Goal: Transaction & Acquisition: Purchase product/service

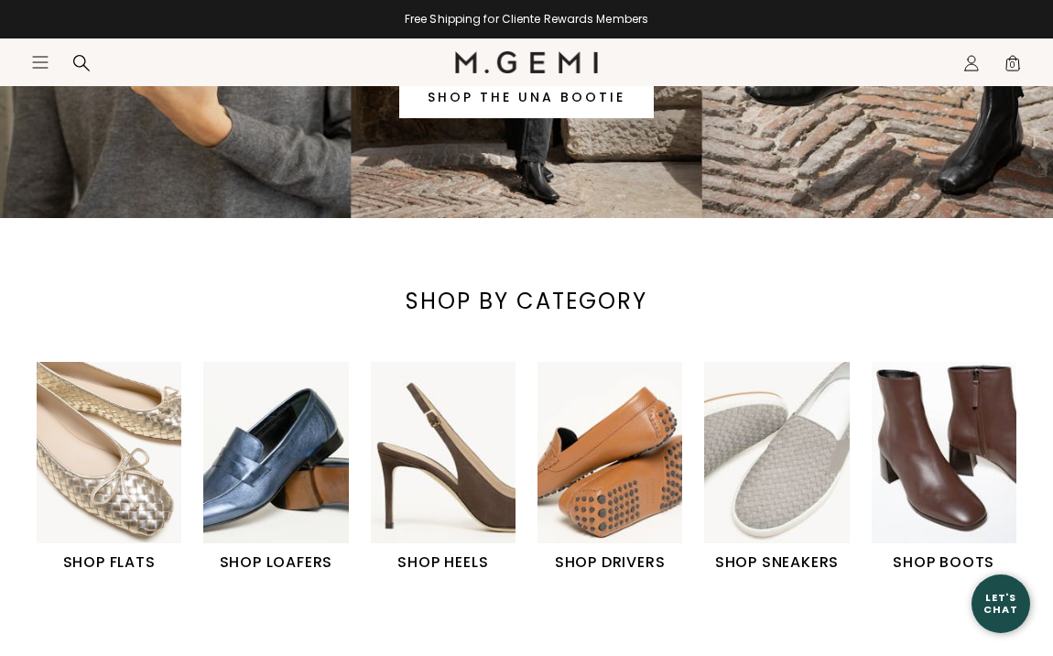
scroll to position [348, 0]
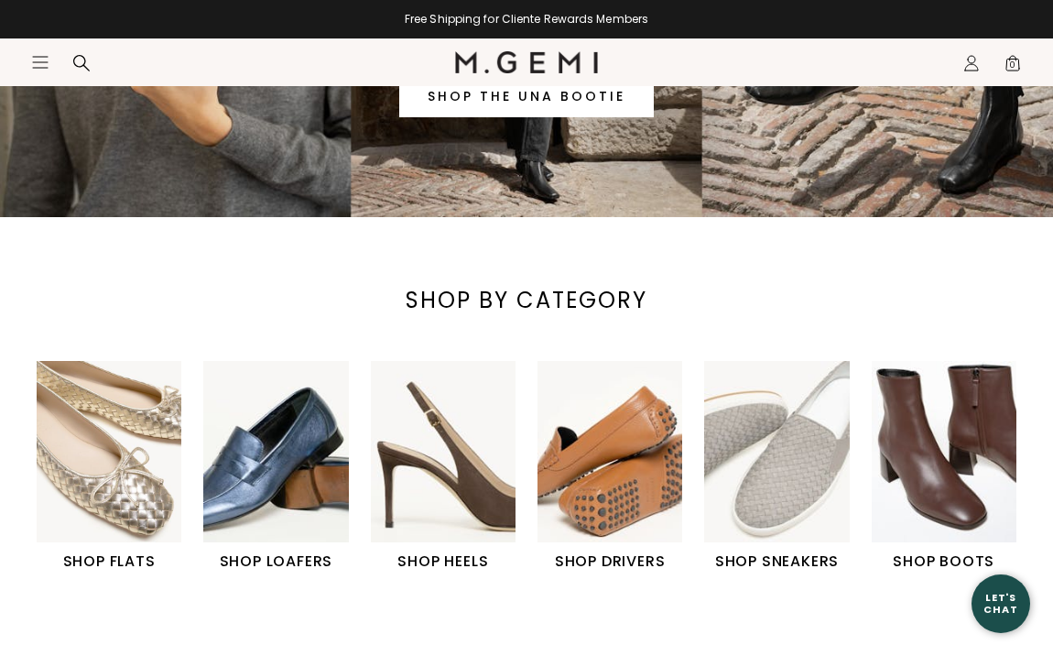
click at [287, 484] on img "2 / 6" at bounding box center [275, 451] width 145 height 181
click at [260, 454] on img "2 / 6" at bounding box center [275, 451] width 145 height 181
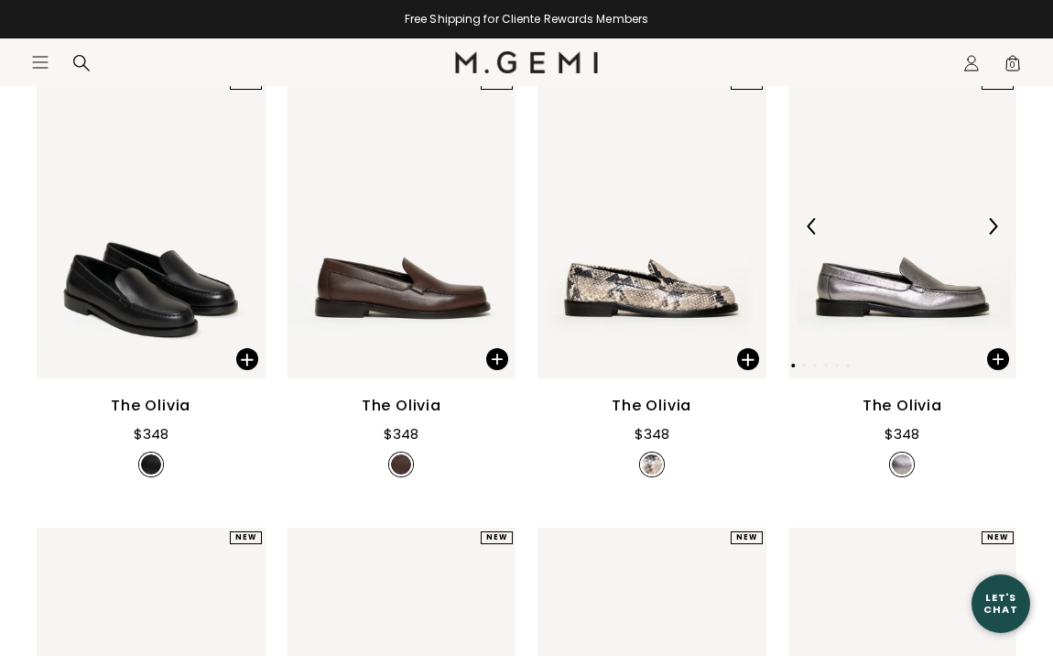
click at [875, 266] on img at bounding box center [902, 225] width 229 height 305
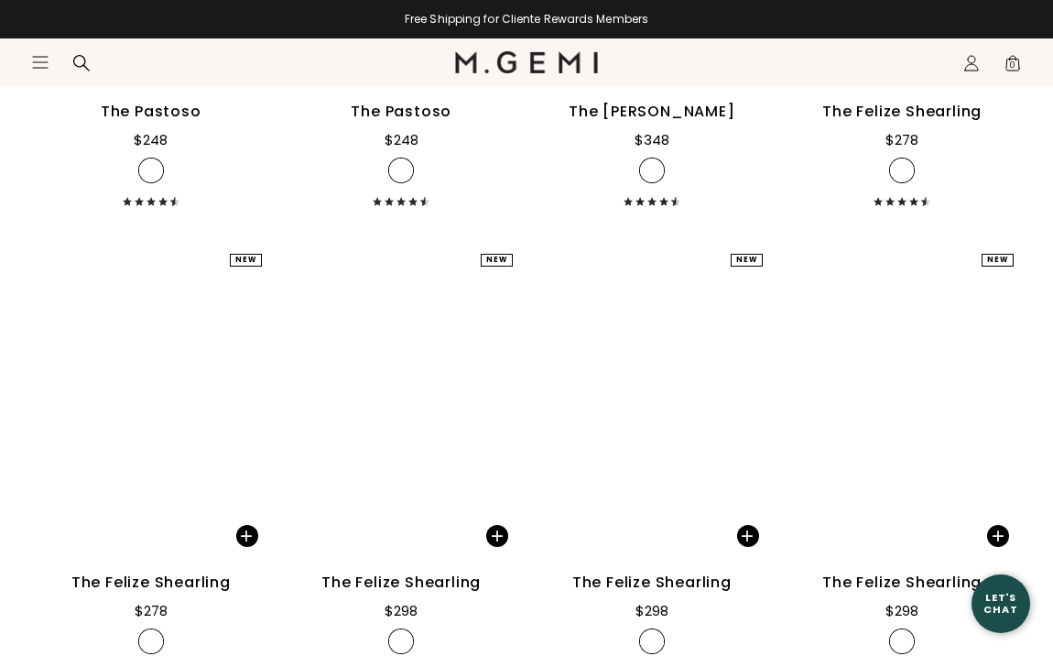
scroll to position [3929, 0]
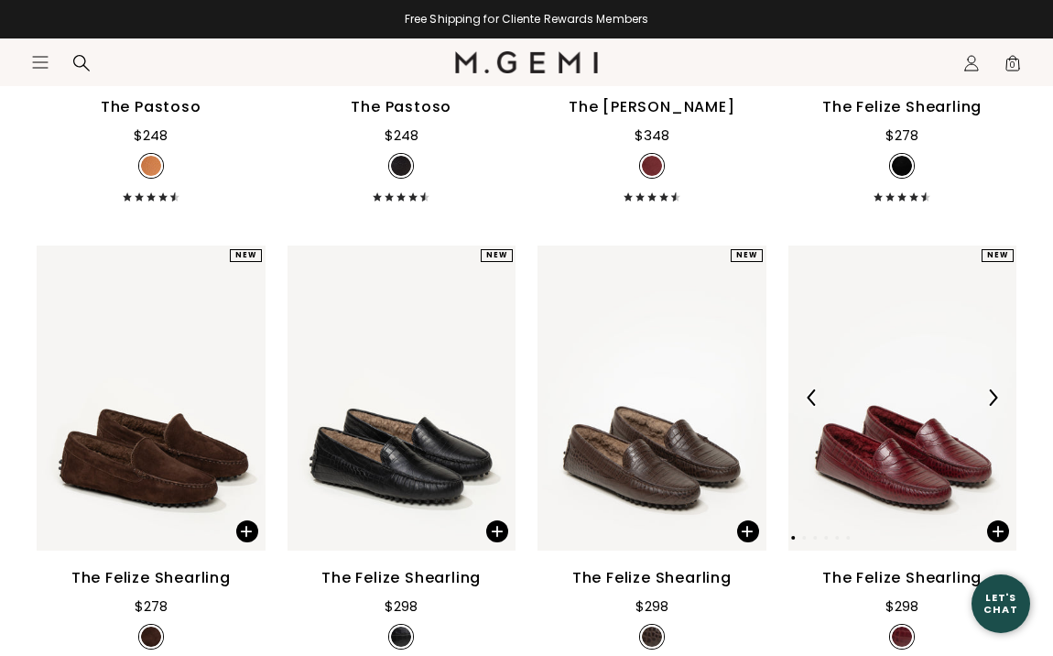
click at [872, 437] on img at bounding box center [902, 397] width 229 height 305
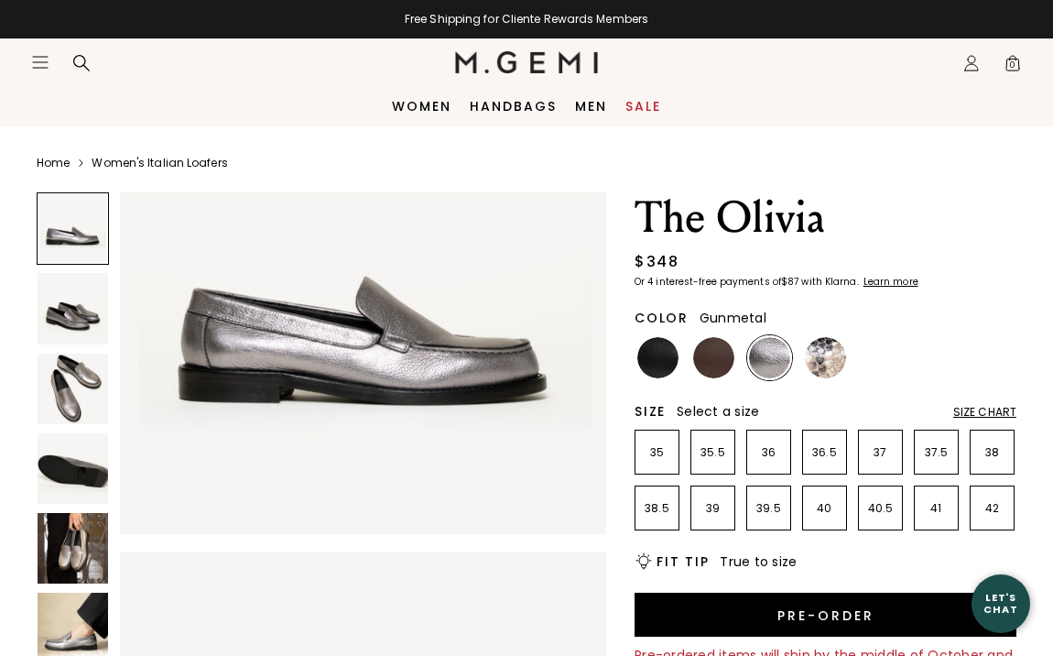
scroll to position [149, 0]
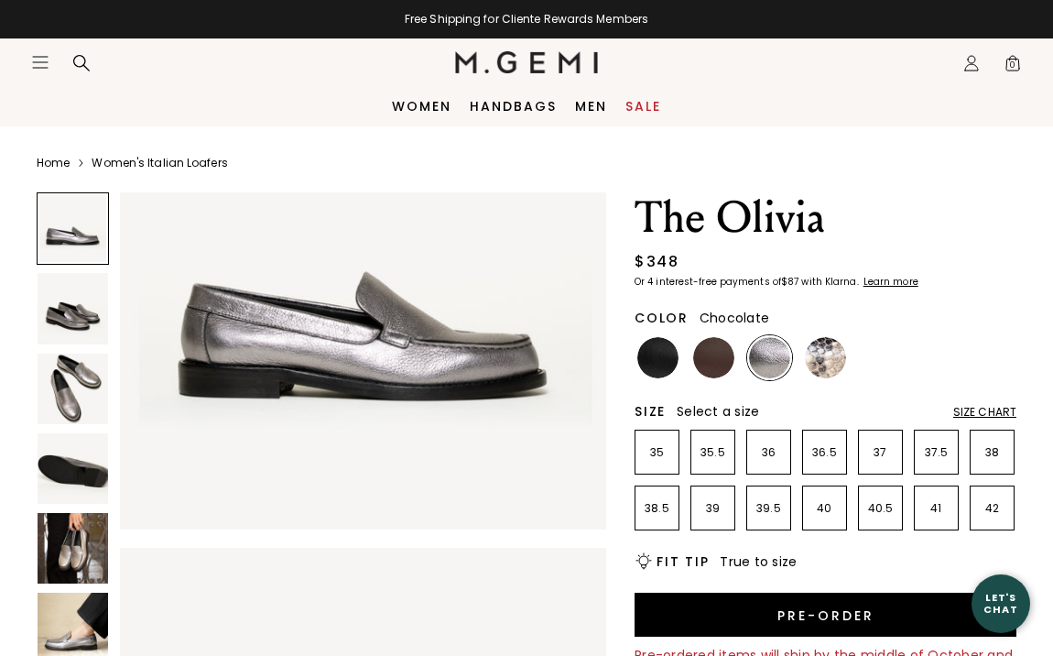
click at [714, 364] on img at bounding box center [713, 357] width 41 height 41
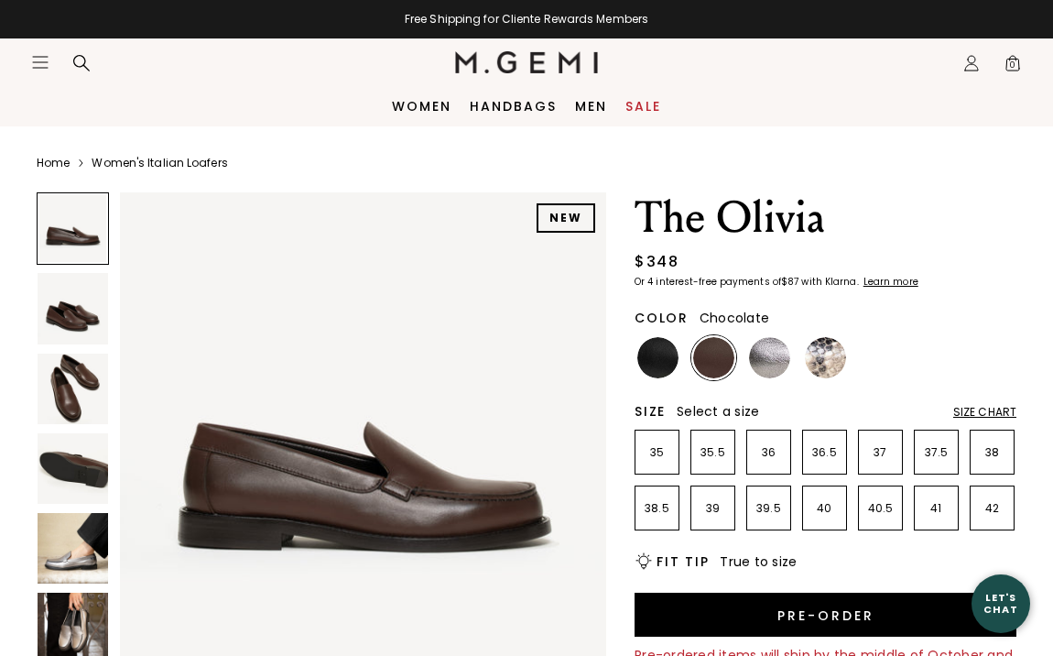
click at [657, 378] on div at bounding box center [658, 357] width 45 height 45
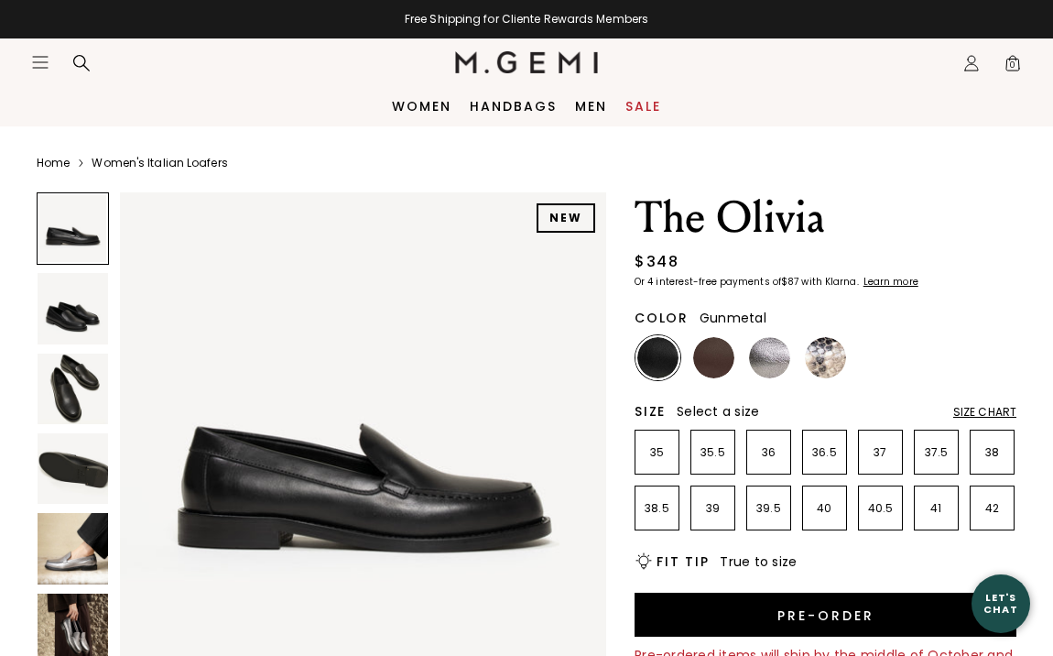
click at [755, 367] on img at bounding box center [769, 357] width 41 height 41
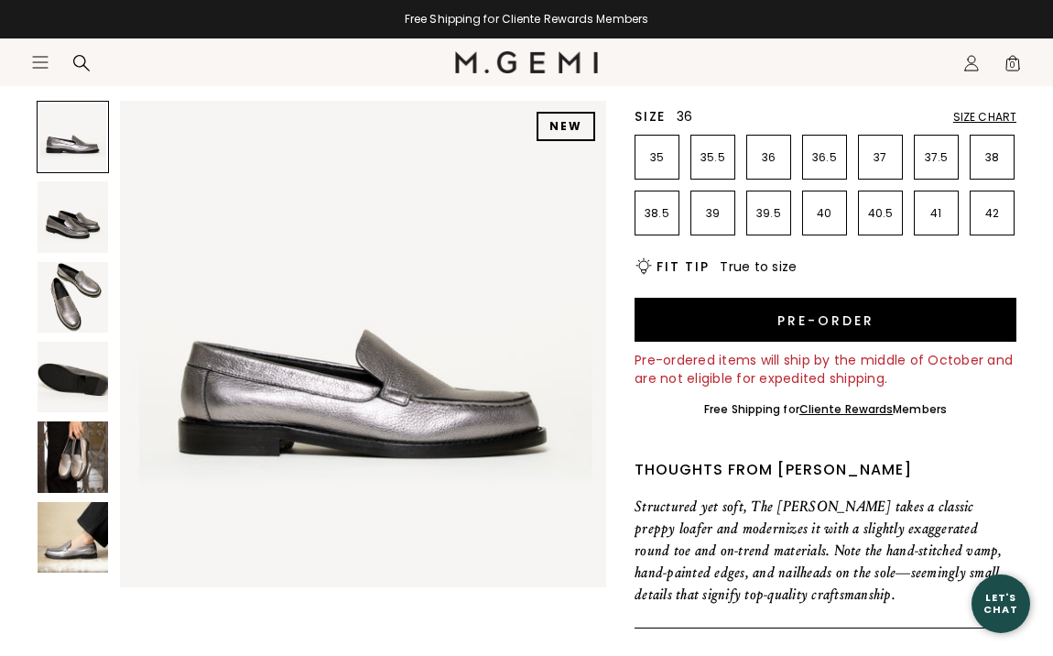
scroll to position [334, 0]
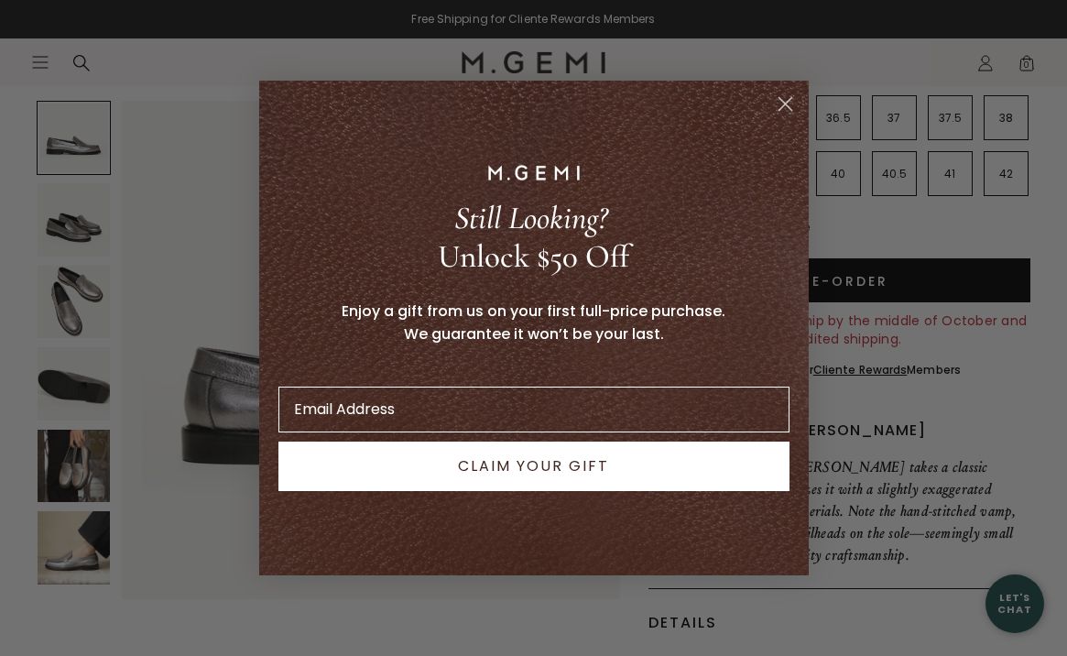
type input "lpjackmauh@gmail.com"
click at [600, 471] on button "CLAIM YOUR GIFT" at bounding box center [533, 465] width 511 height 49
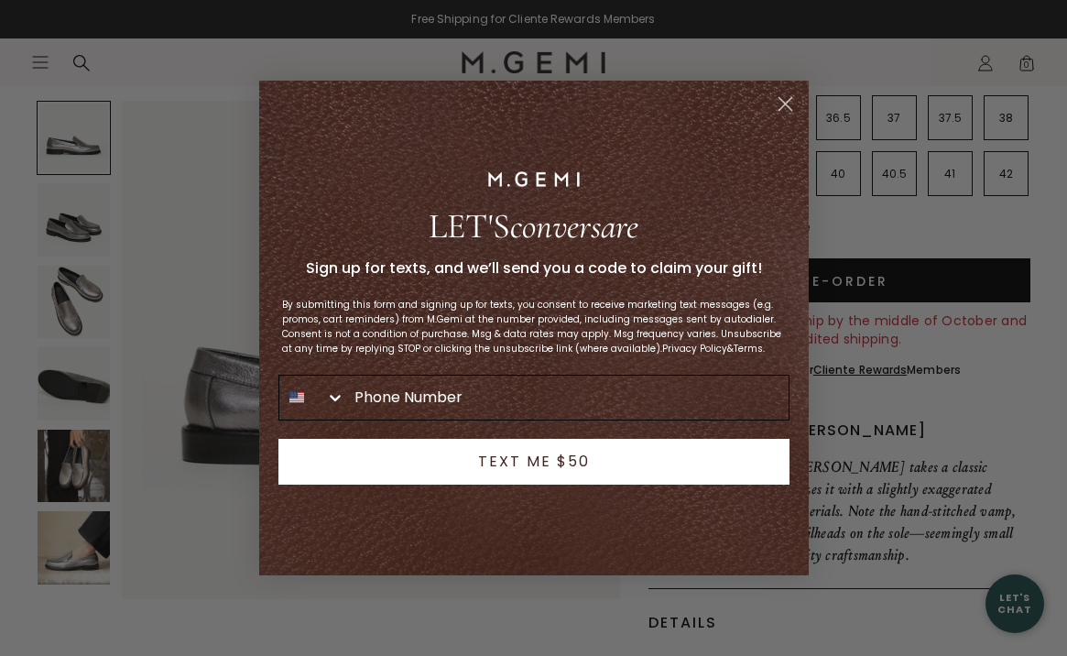
click at [551, 375] on input "Phone Number" at bounding box center [566, 397] width 443 height 44
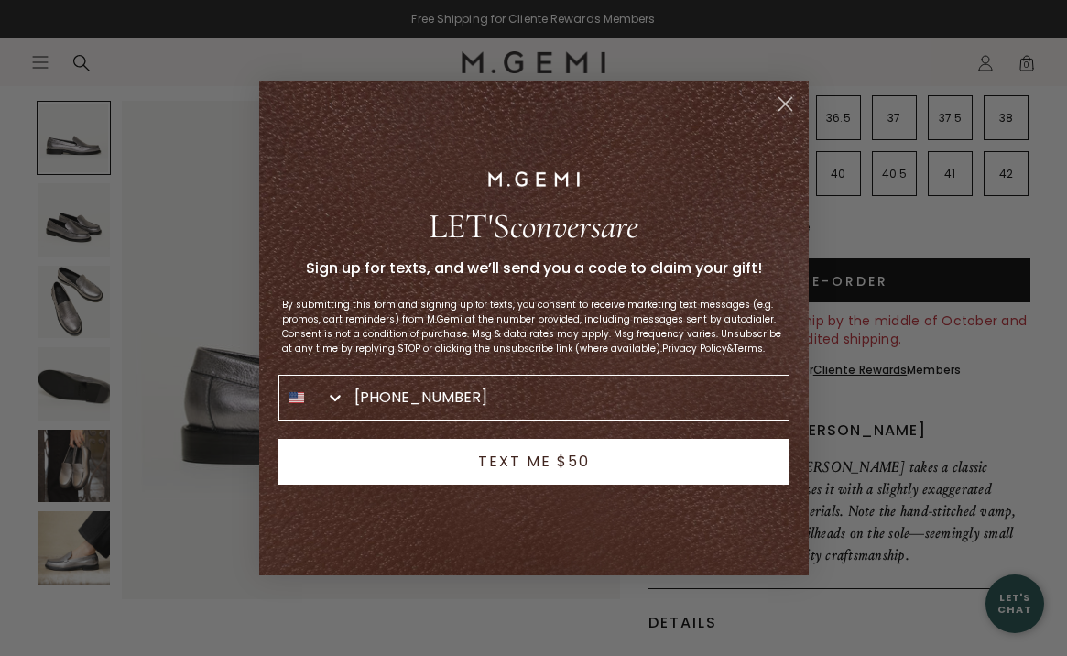
type input "415-515-6654"
click at [541, 473] on button "TEXT ME $50" at bounding box center [533, 462] width 511 height 46
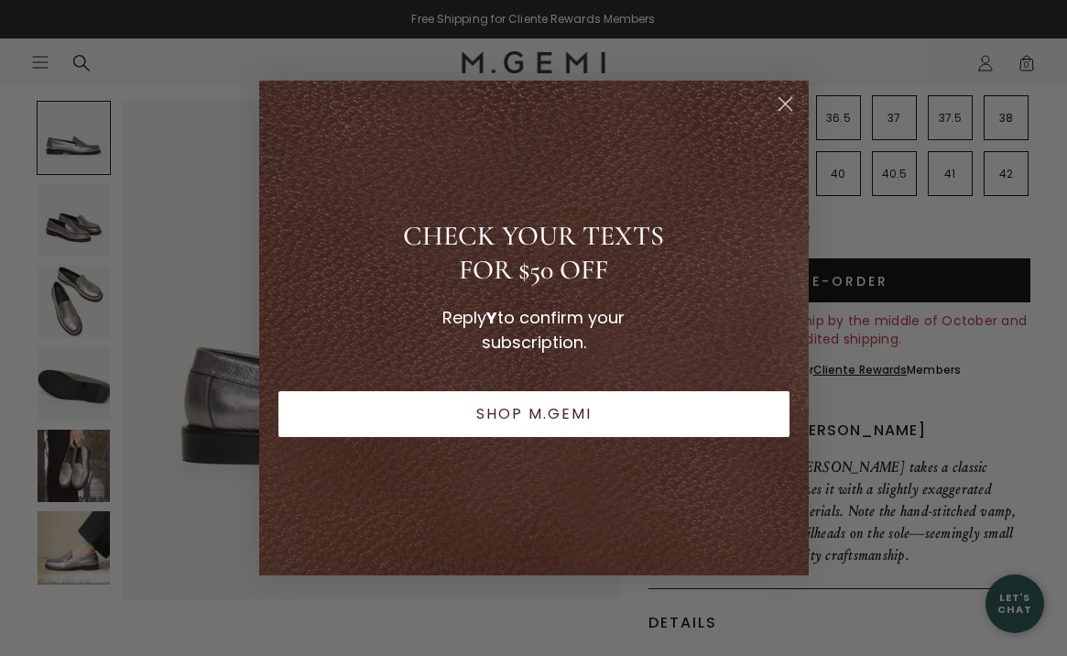
click at [785, 98] on circle "Close dialog" at bounding box center [784, 104] width 30 height 30
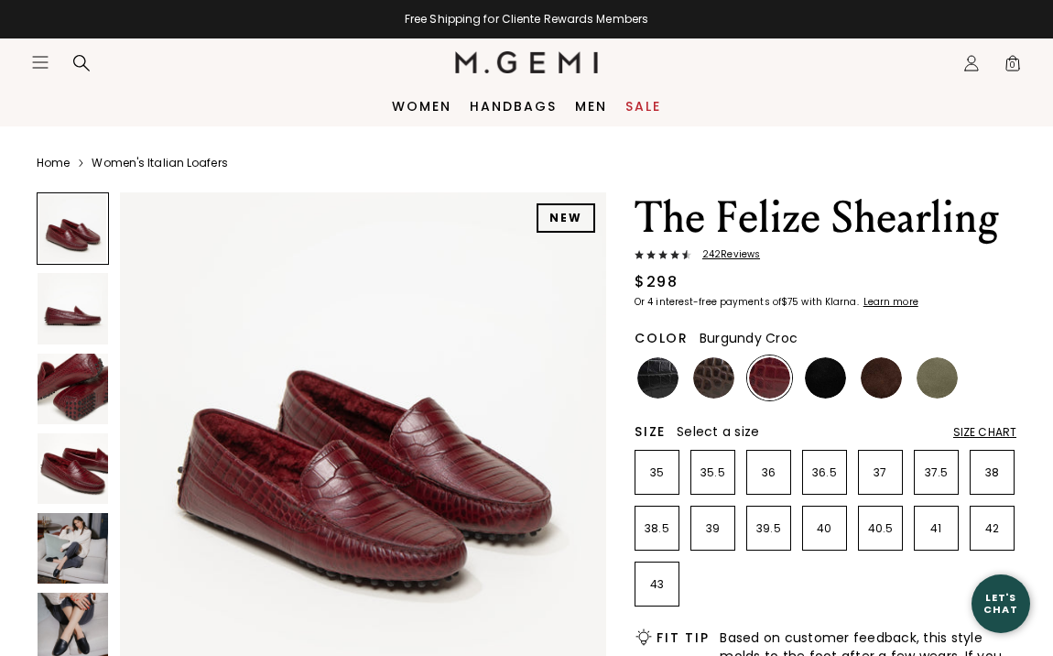
scroll to position [36, 0]
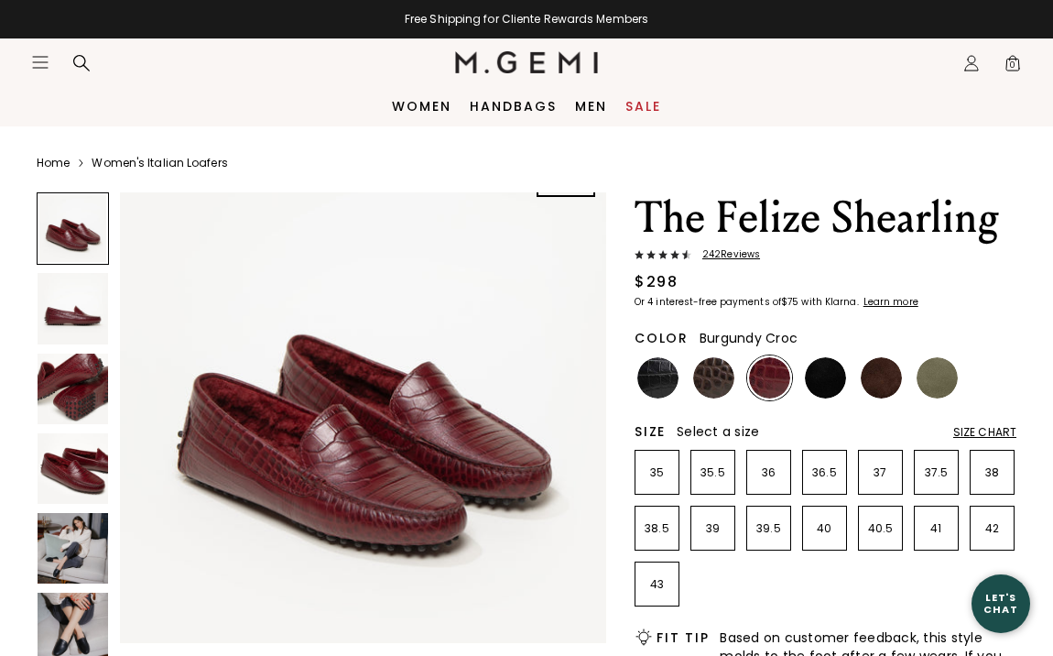
click at [361, 447] on img at bounding box center [363, 400] width 486 height 486
click at [81, 546] on img at bounding box center [73, 548] width 71 height 71
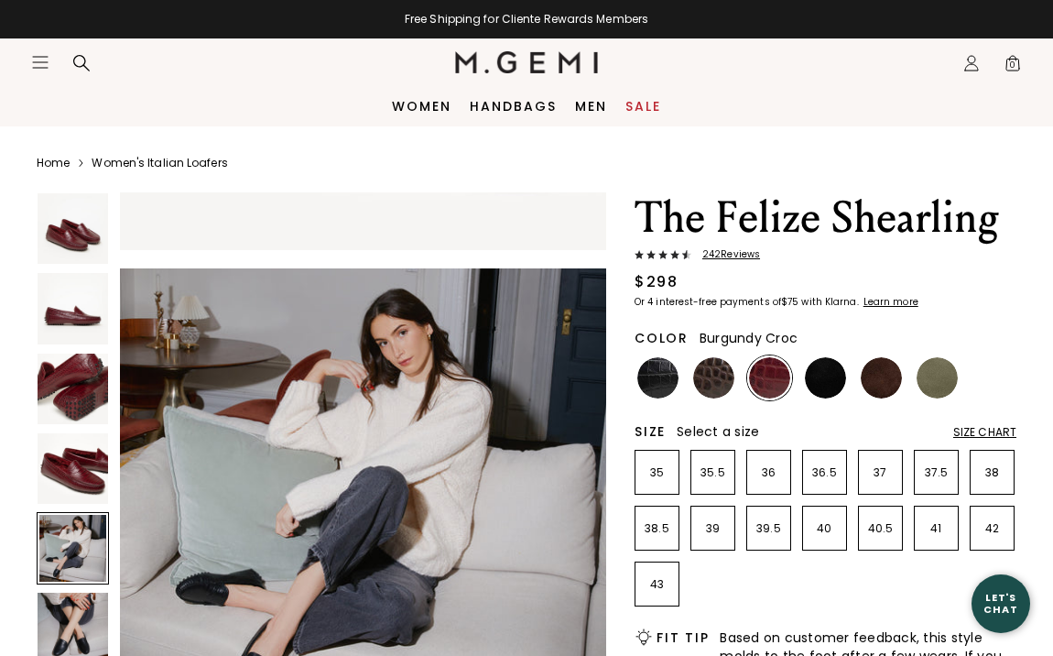
scroll to position [1962, 0]
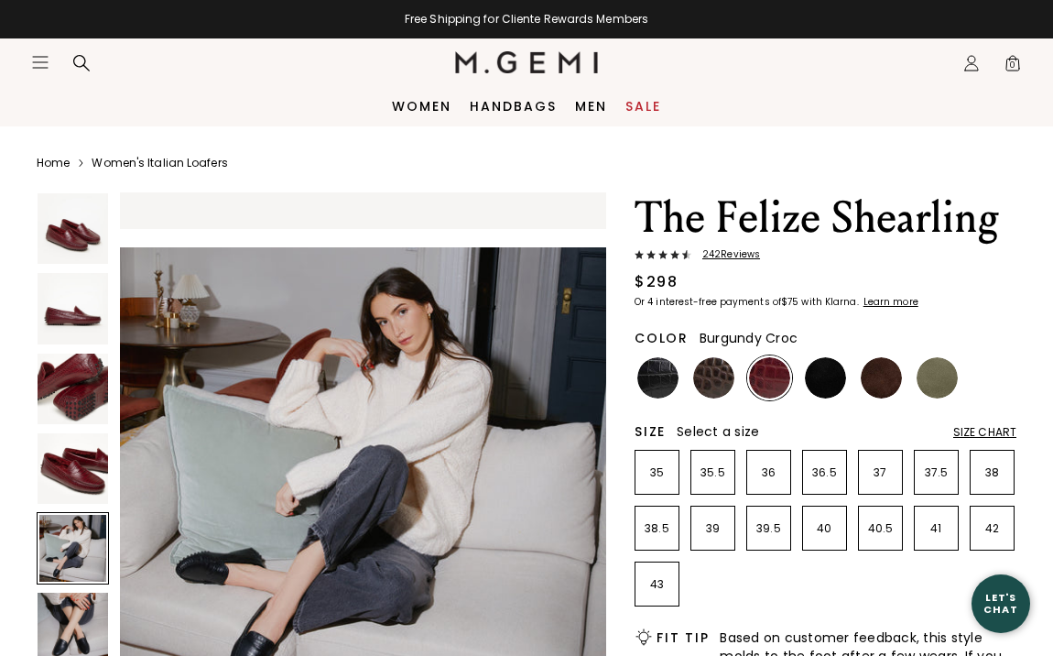
click at [73, 451] on img at bounding box center [73, 468] width 71 height 71
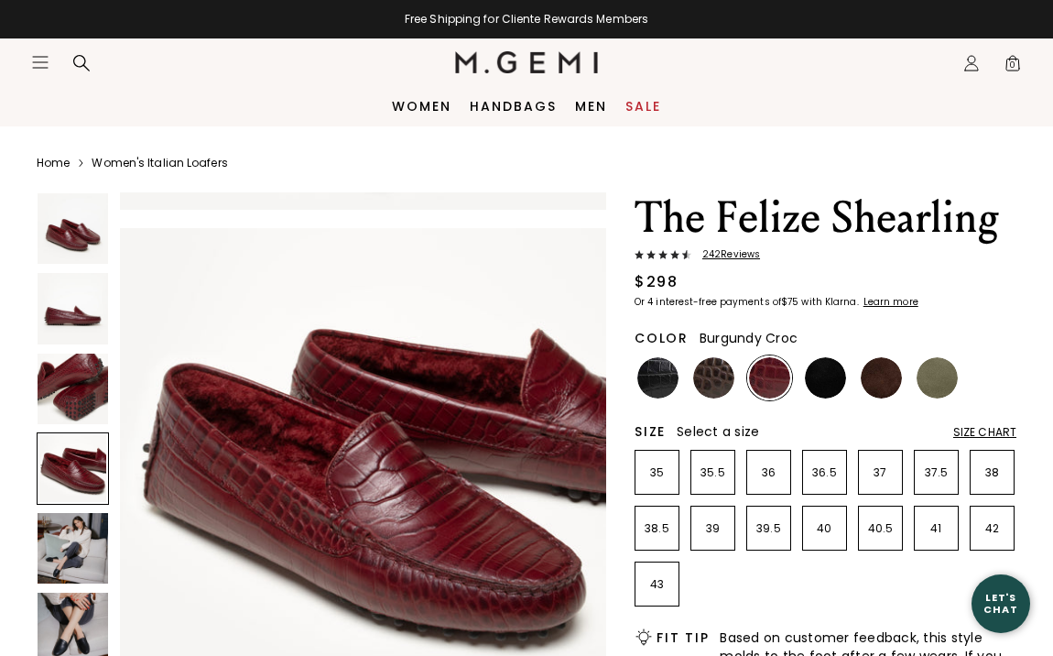
scroll to position [1472, 0]
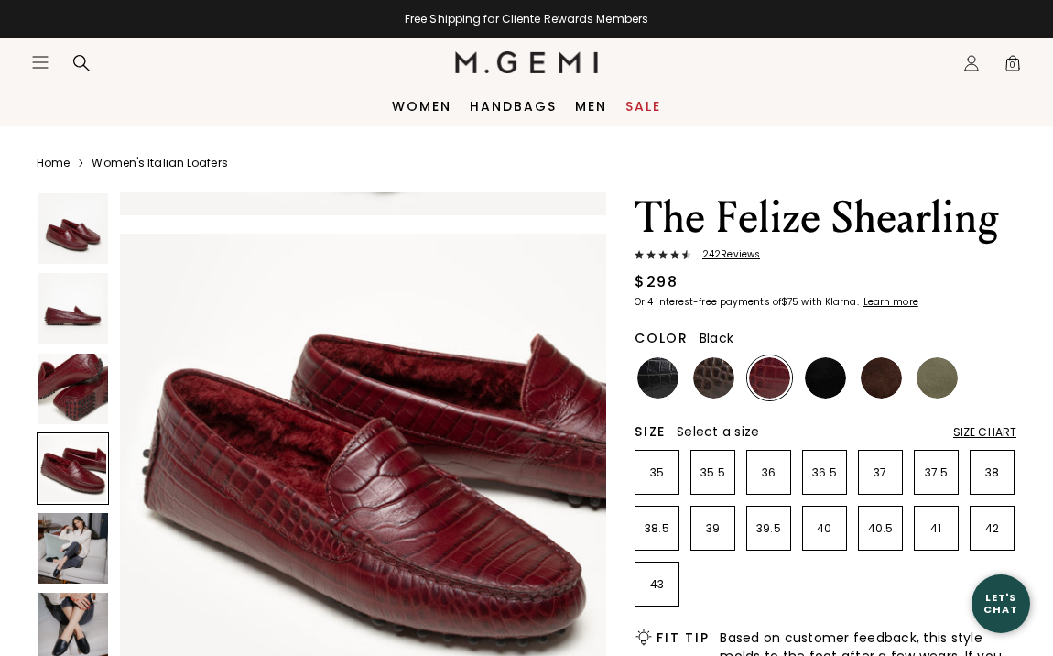
click at [828, 380] on img at bounding box center [825, 377] width 41 height 41
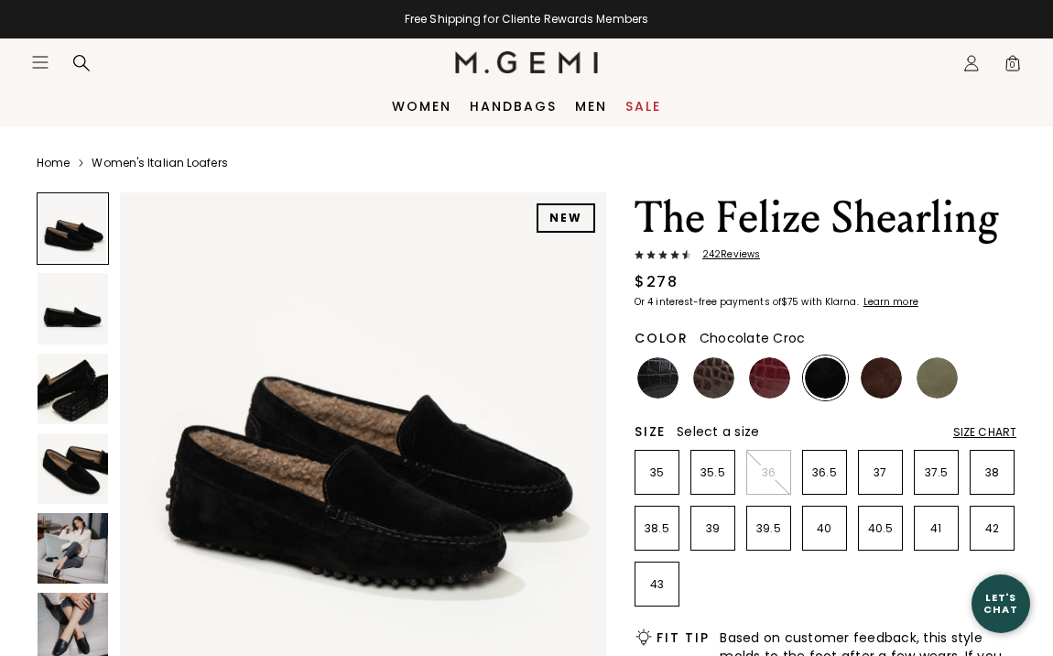
click at [713, 376] on img at bounding box center [713, 377] width 41 height 41
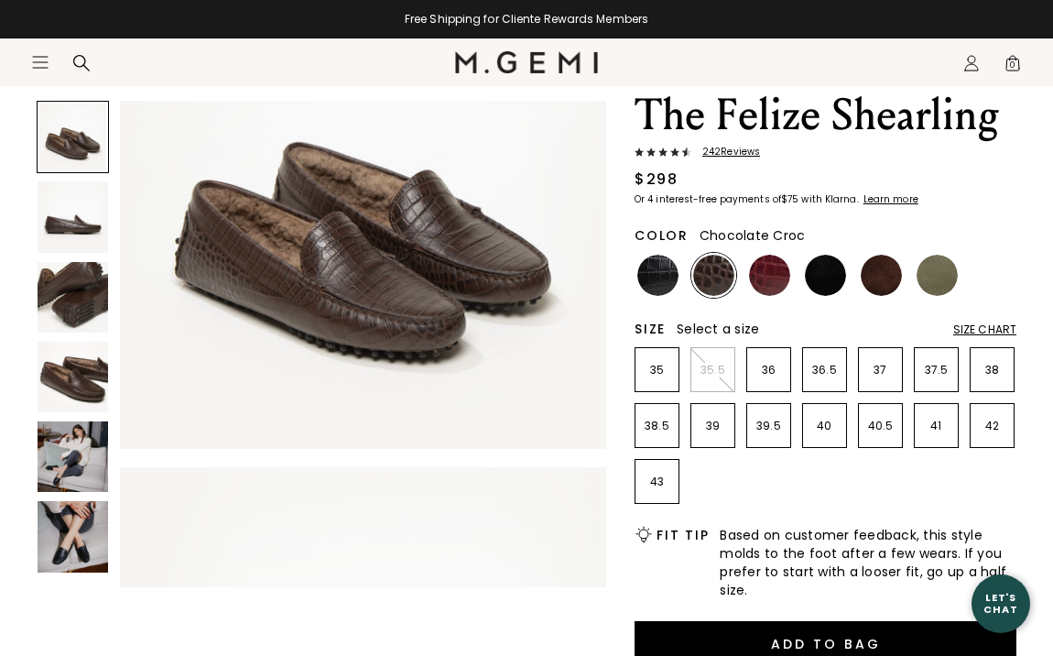
scroll to position [131, 0]
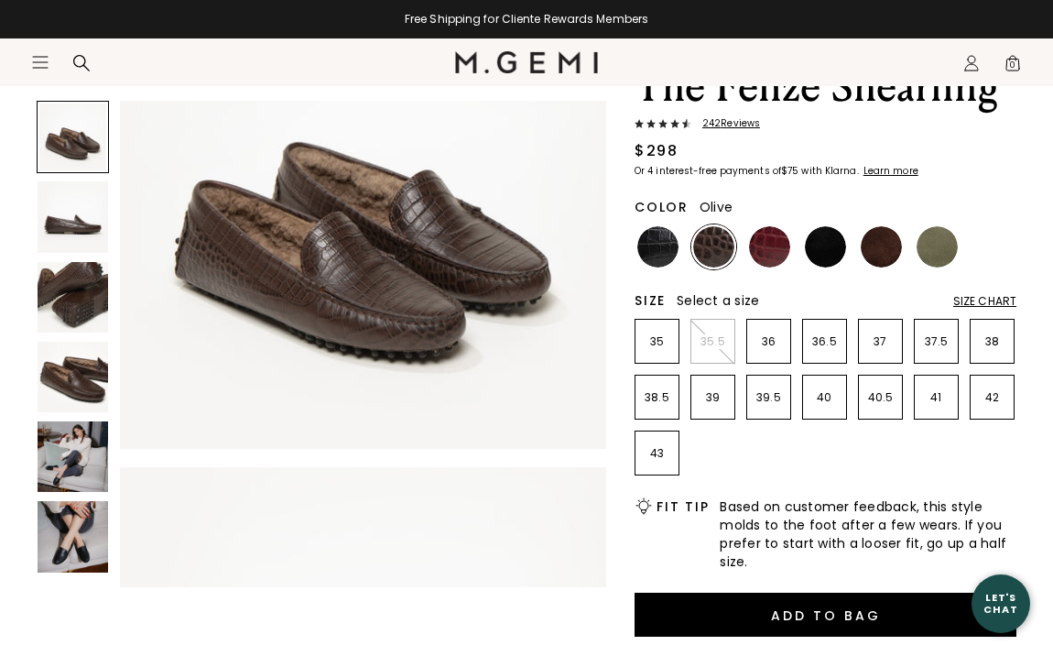
click at [932, 240] on img at bounding box center [937, 246] width 41 height 41
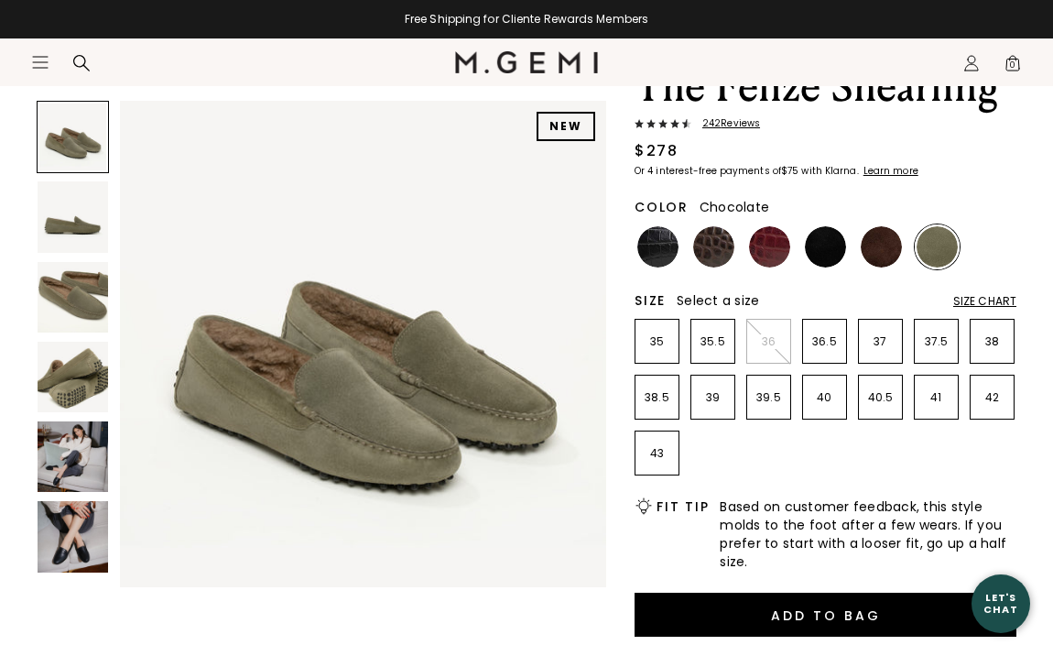
click at [874, 252] on img at bounding box center [881, 246] width 41 height 41
